Goal: Entertainment & Leisure: Consume media (video, audio)

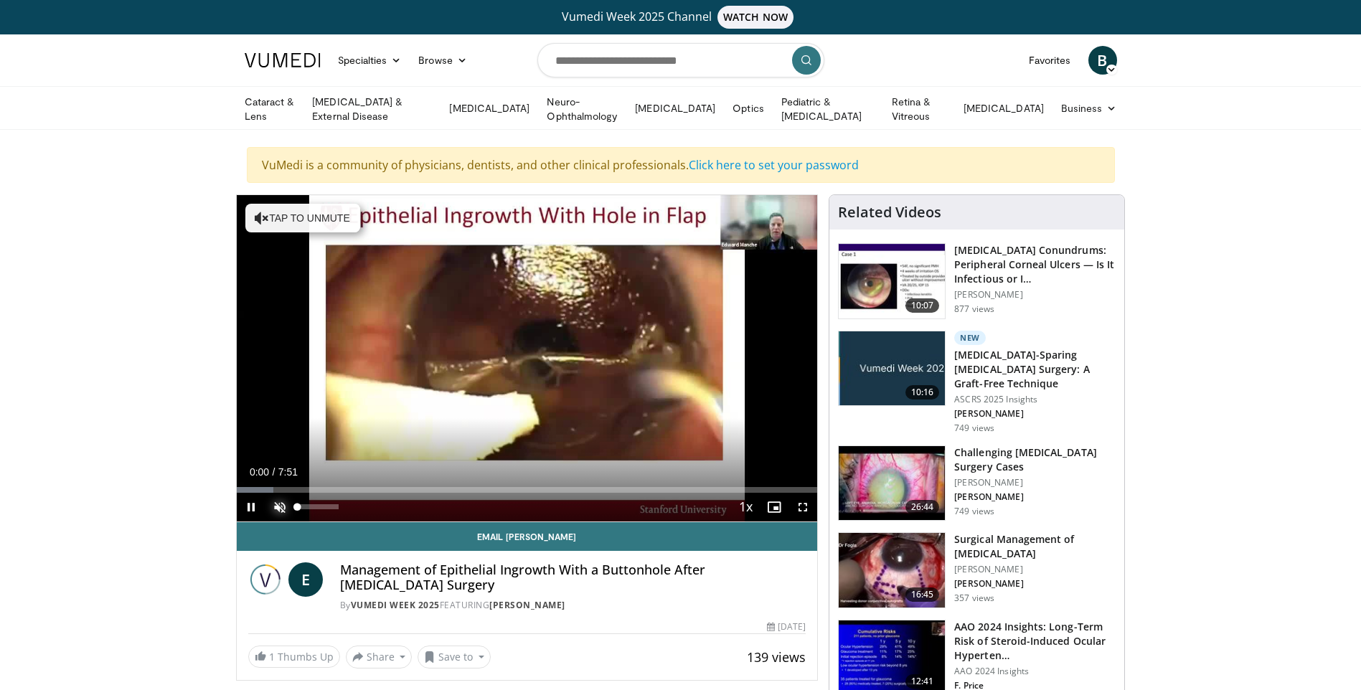
click at [277, 509] on span "Video Player" at bounding box center [279, 507] width 29 height 29
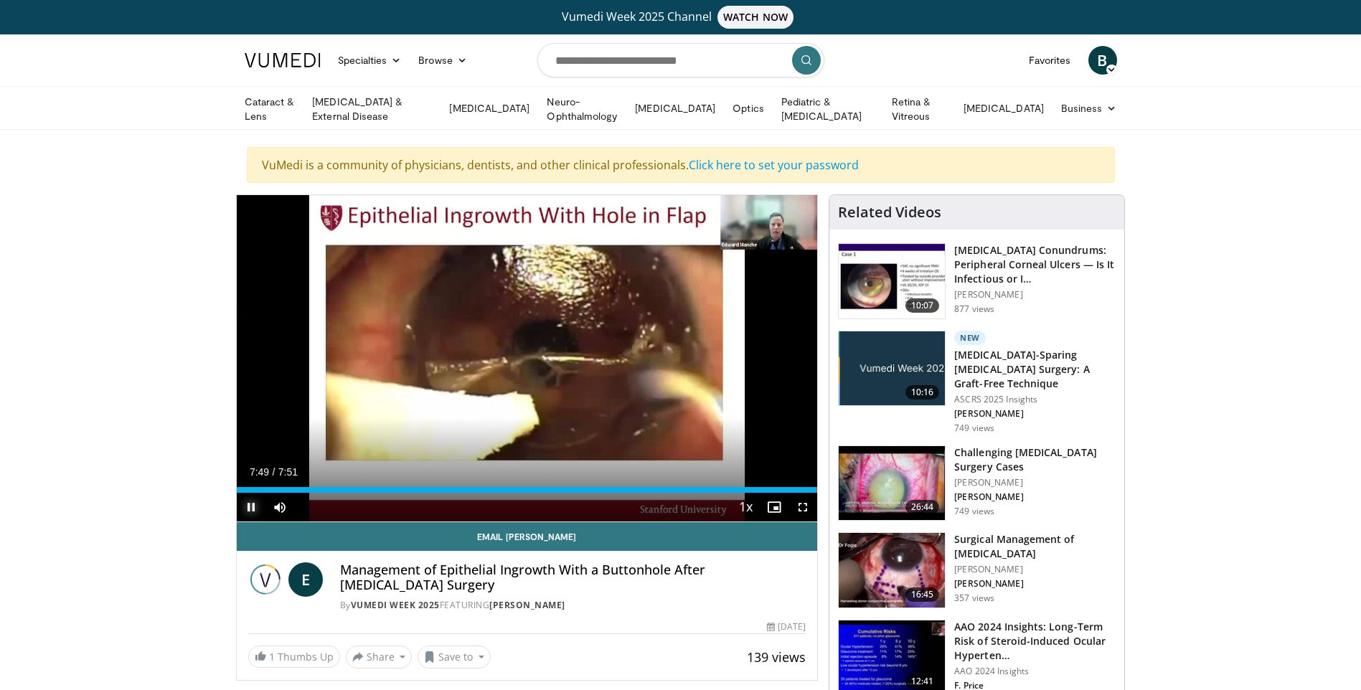
click at [255, 501] on span "Video Player" at bounding box center [251, 507] width 29 height 29
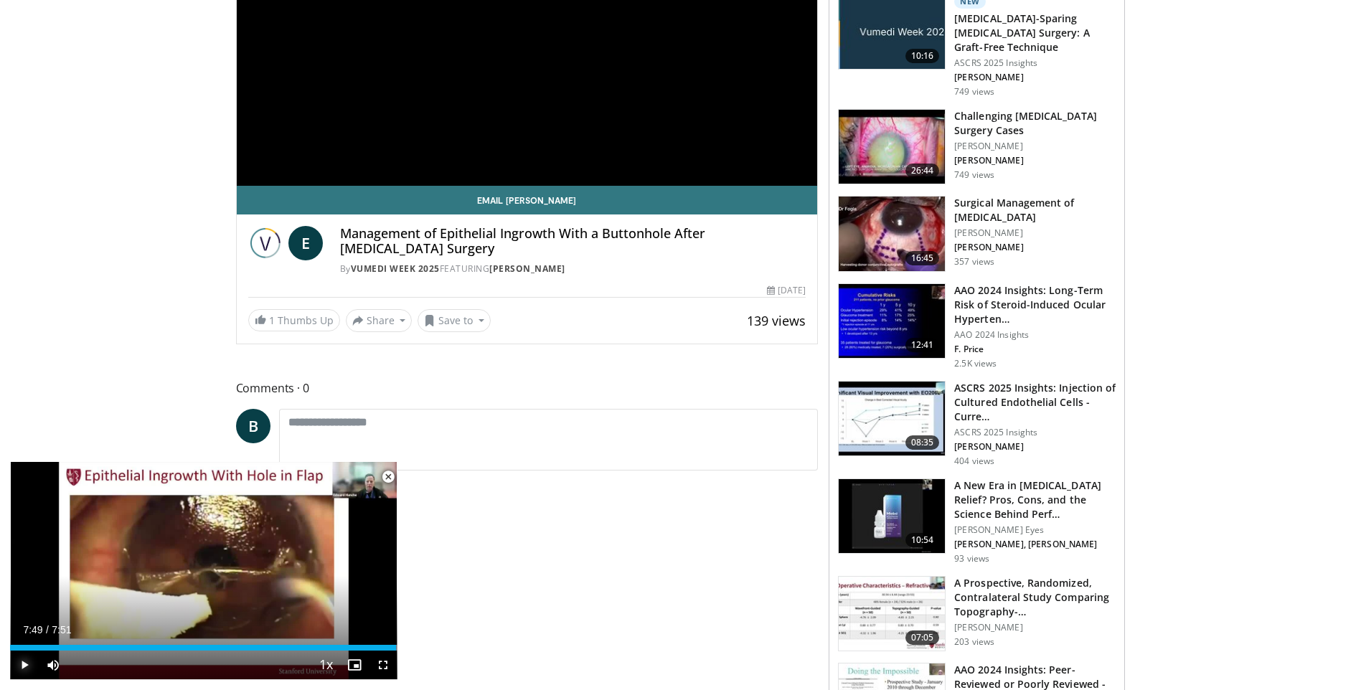
scroll to position [359, 0]
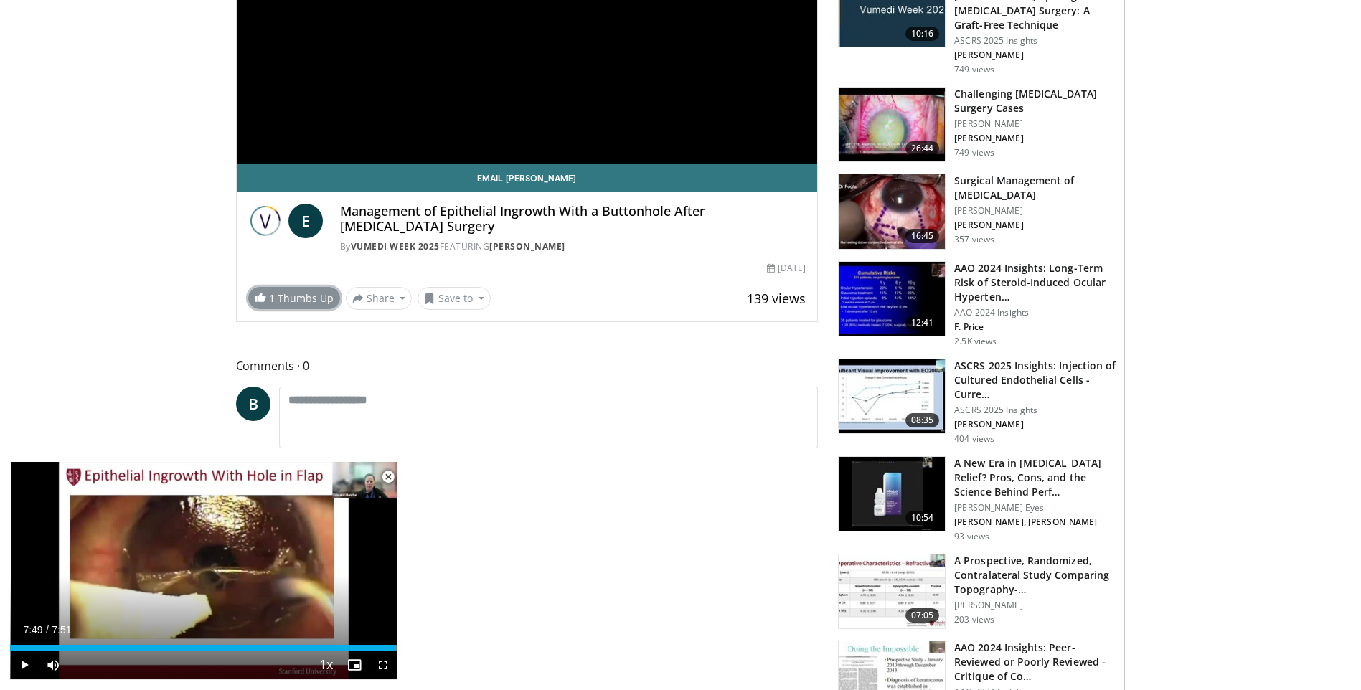
click at [318, 287] on link "1 Thumbs Up" at bounding box center [294, 298] width 92 height 22
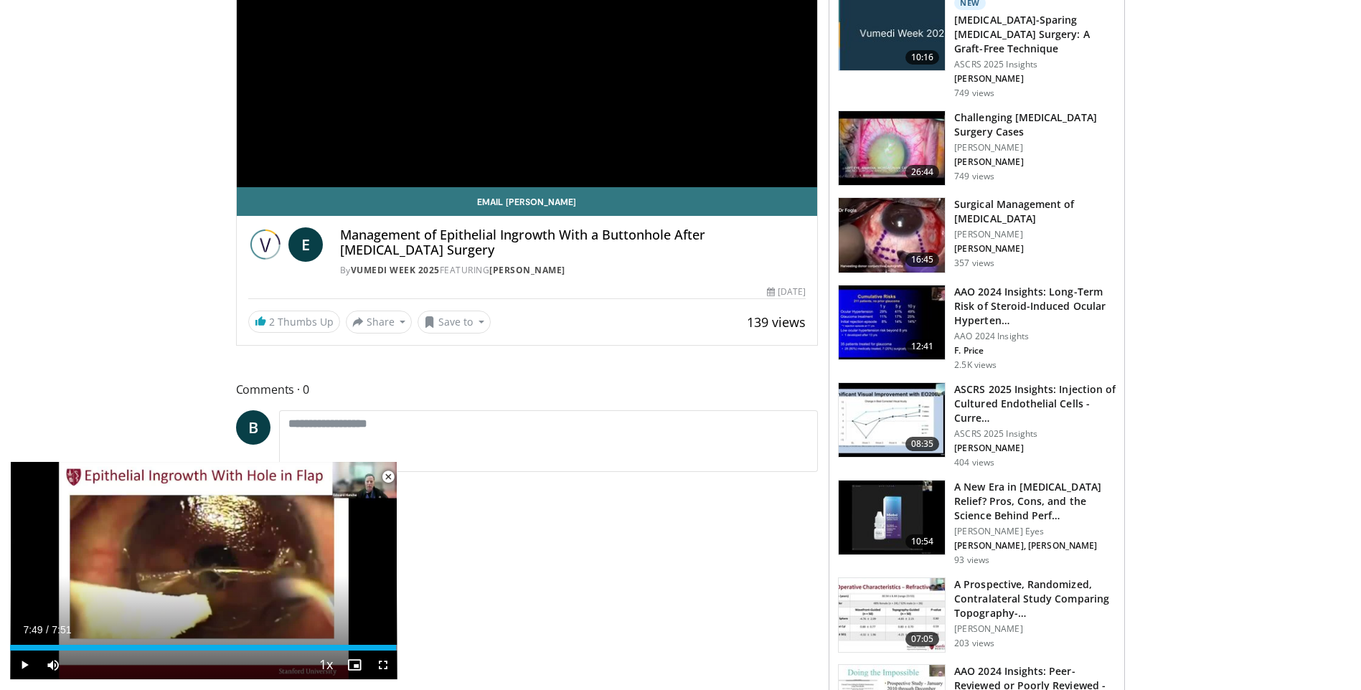
scroll to position [0, 0]
